Goal: Task Accomplishment & Management: Complete application form

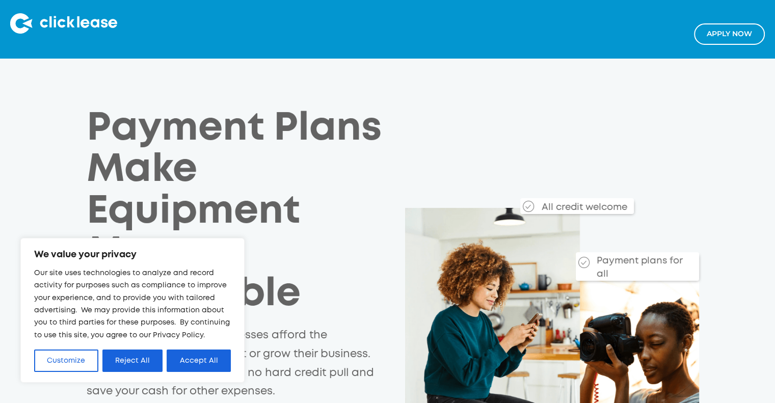
click at [721, 41] on link "Apply NOw" at bounding box center [729, 33] width 71 height 21
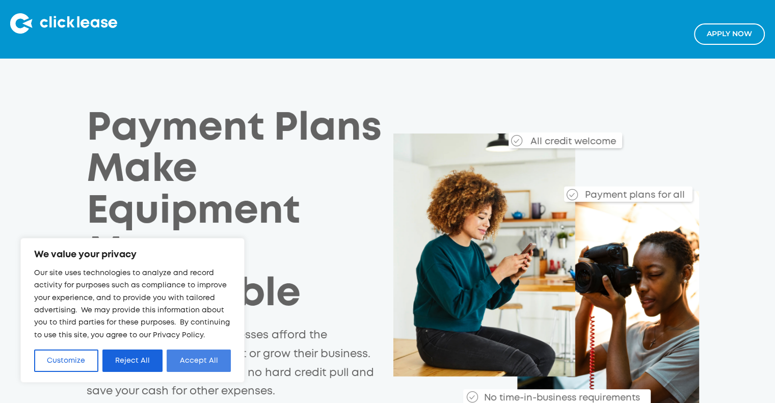
click at [172, 352] on button "Accept All" at bounding box center [199, 360] width 64 height 22
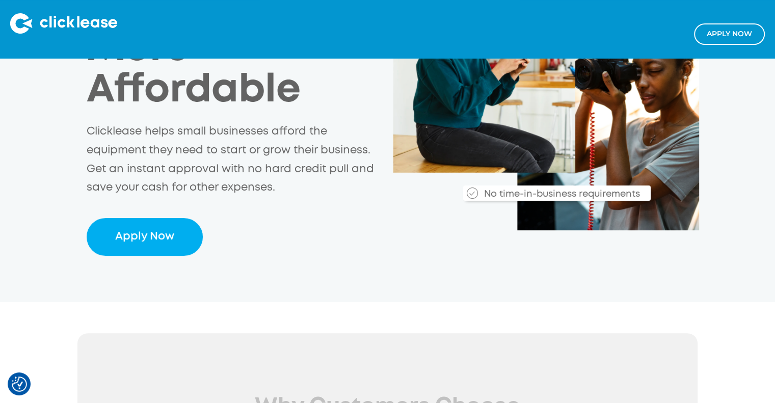
scroll to position [255, 0]
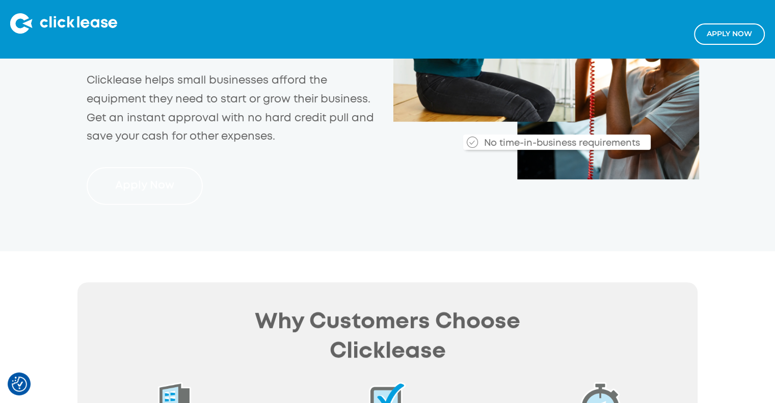
click at [169, 192] on link "Apply Now" at bounding box center [145, 186] width 117 height 38
